Goal: Navigation & Orientation: Find specific page/section

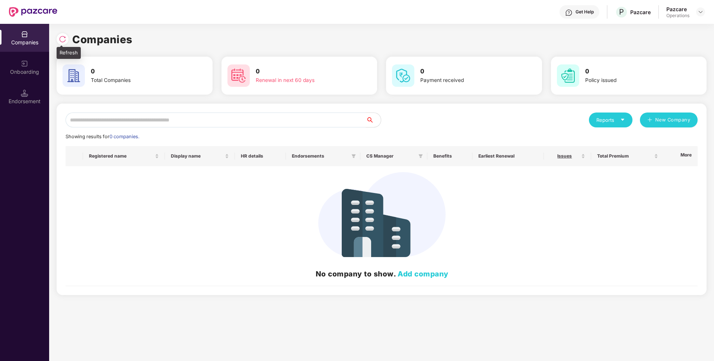
click at [65, 35] on div at bounding box center [63, 39] width 12 height 12
click at [704, 13] on div at bounding box center [700, 11] width 9 height 9
click at [648, 23] on div "User view" at bounding box center [666, 29] width 97 height 15
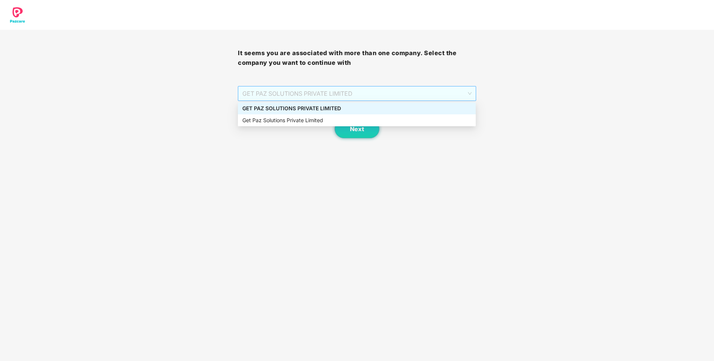
click at [312, 90] on span "GET PAZ SOLUTIONS PRIVATE LIMITED" at bounding box center [356, 93] width 229 height 14
click at [290, 104] on div "GET PAZ SOLUTIONS PRIVATE LIMITED" at bounding box center [357, 108] width 238 height 12
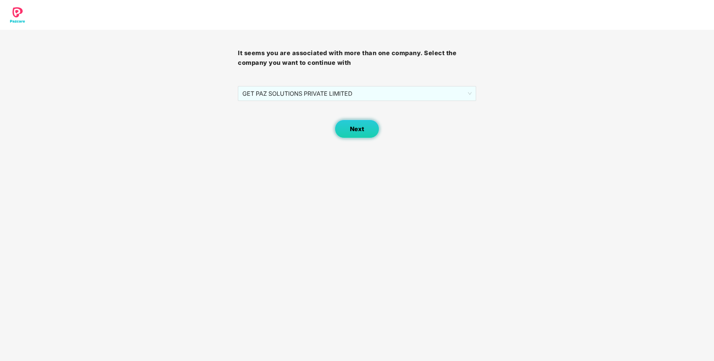
click at [368, 133] on button "Next" at bounding box center [357, 129] width 45 height 19
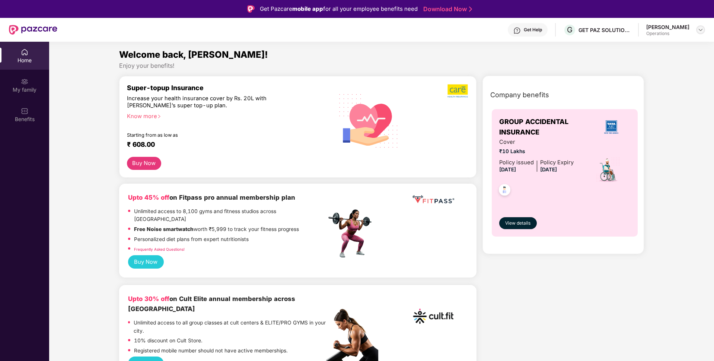
click at [699, 30] on img at bounding box center [701, 30] width 6 height 6
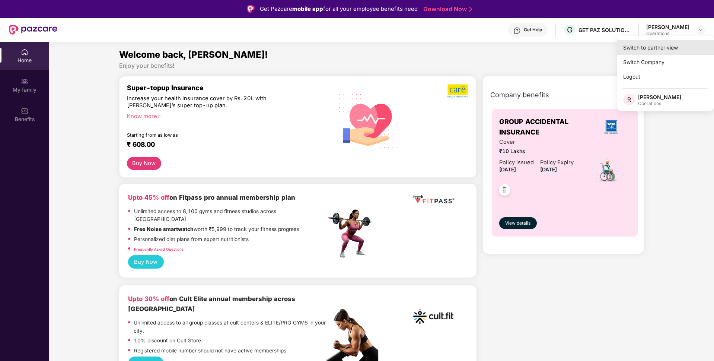
click at [645, 47] on div "Switch to partner view" at bounding box center [665, 47] width 97 height 15
